Goal: Task Accomplishment & Management: Use online tool/utility

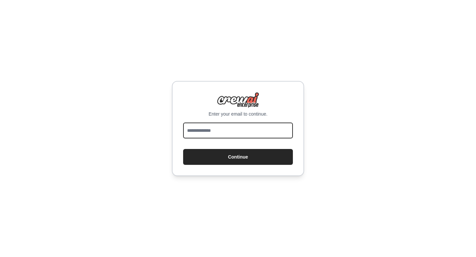
click at [243, 137] on input "email" at bounding box center [238, 131] width 110 height 16
type input "**********"
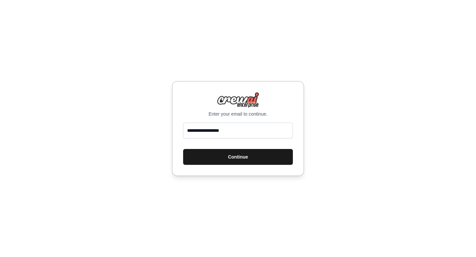
click at [236, 155] on button "Continue" at bounding box center [238, 157] width 110 height 16
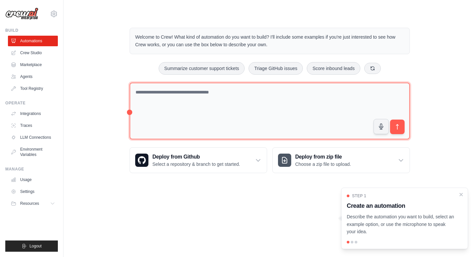
click at [237, 105] on textarea at bounding box center [269, 111] width 280 height 57
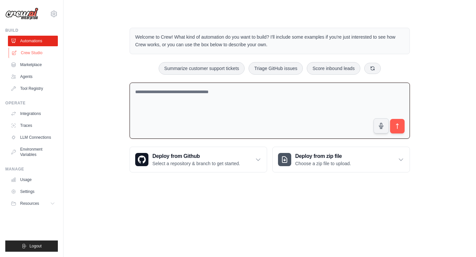
click at [27, 51] on link "Crew Studio" at bounding box center [34, 53] width 50 height 11
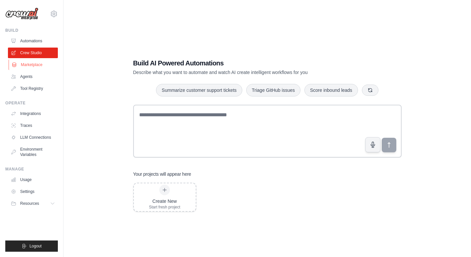
click at [30, 62] on link "Marketplace" at bounding box center [34, 64] width 50 height 11
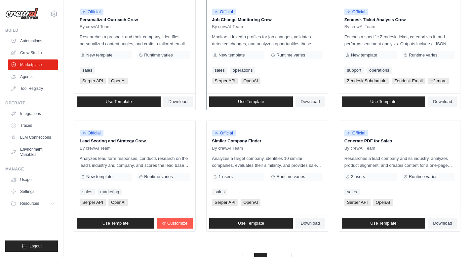
scroll to position [355, 0]
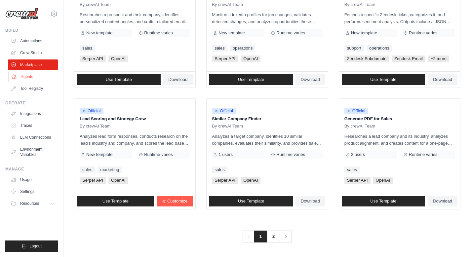
click at [27, 79] on link "Agents" at bounding box center [34, 76] width 50 height 11
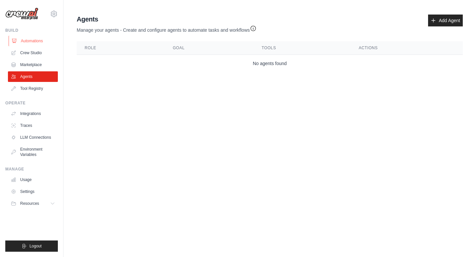
click at [35, 43] on link "Automations" at bounding box center [34, 41] width 50 height 11
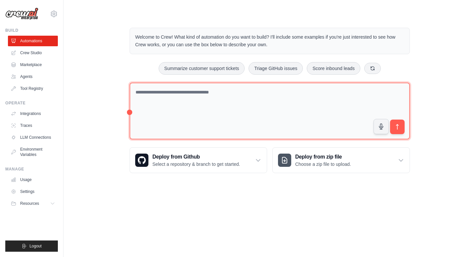
click at [161, 103] on textarea at bounding box center [269, 111] width 280 height 57
type textarea "**********"
